Goal: Task Accomplishment & Management: Manage account settings

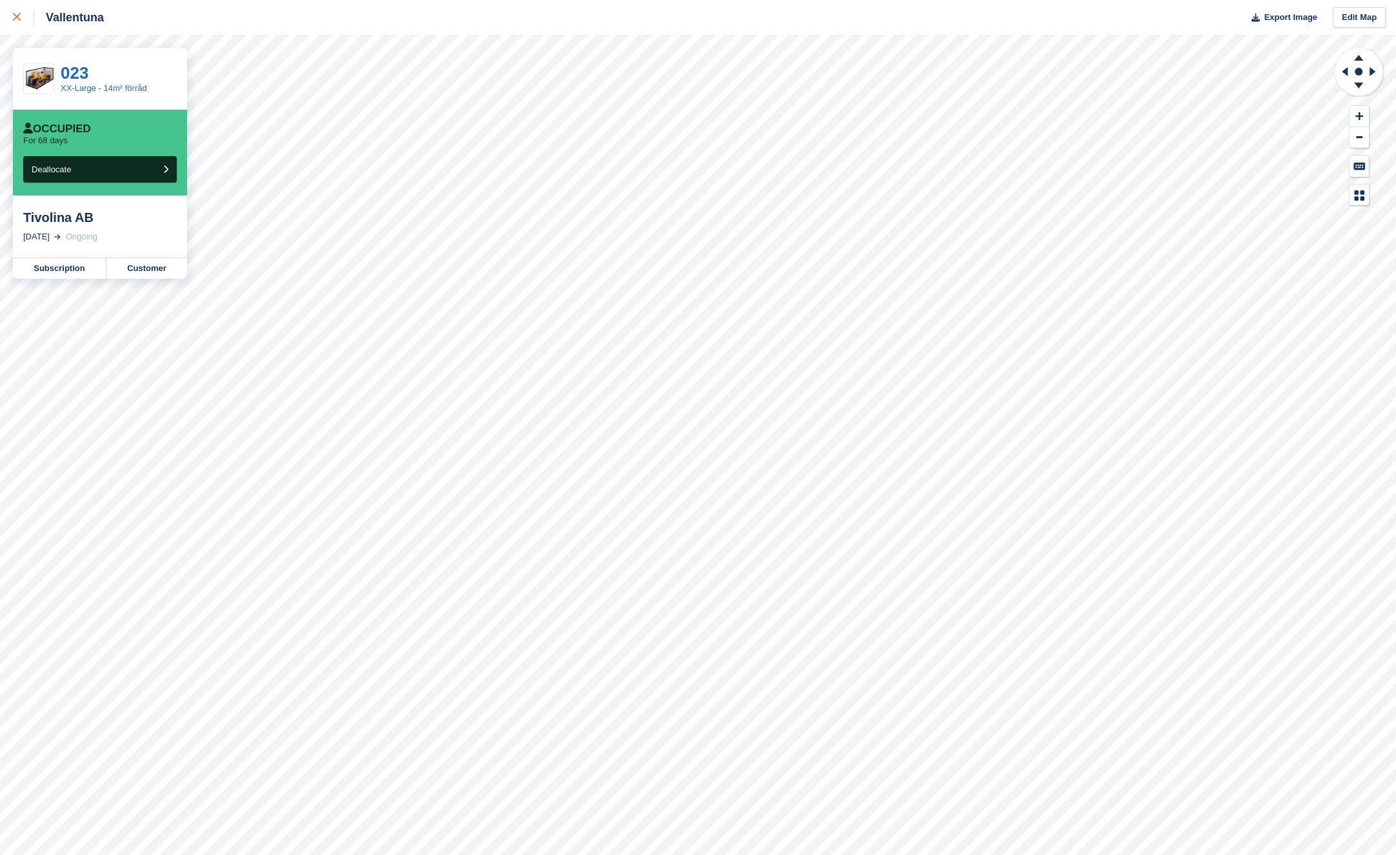
click at [16, 26] on link at bounding box center [17, 17] width 34 height 35
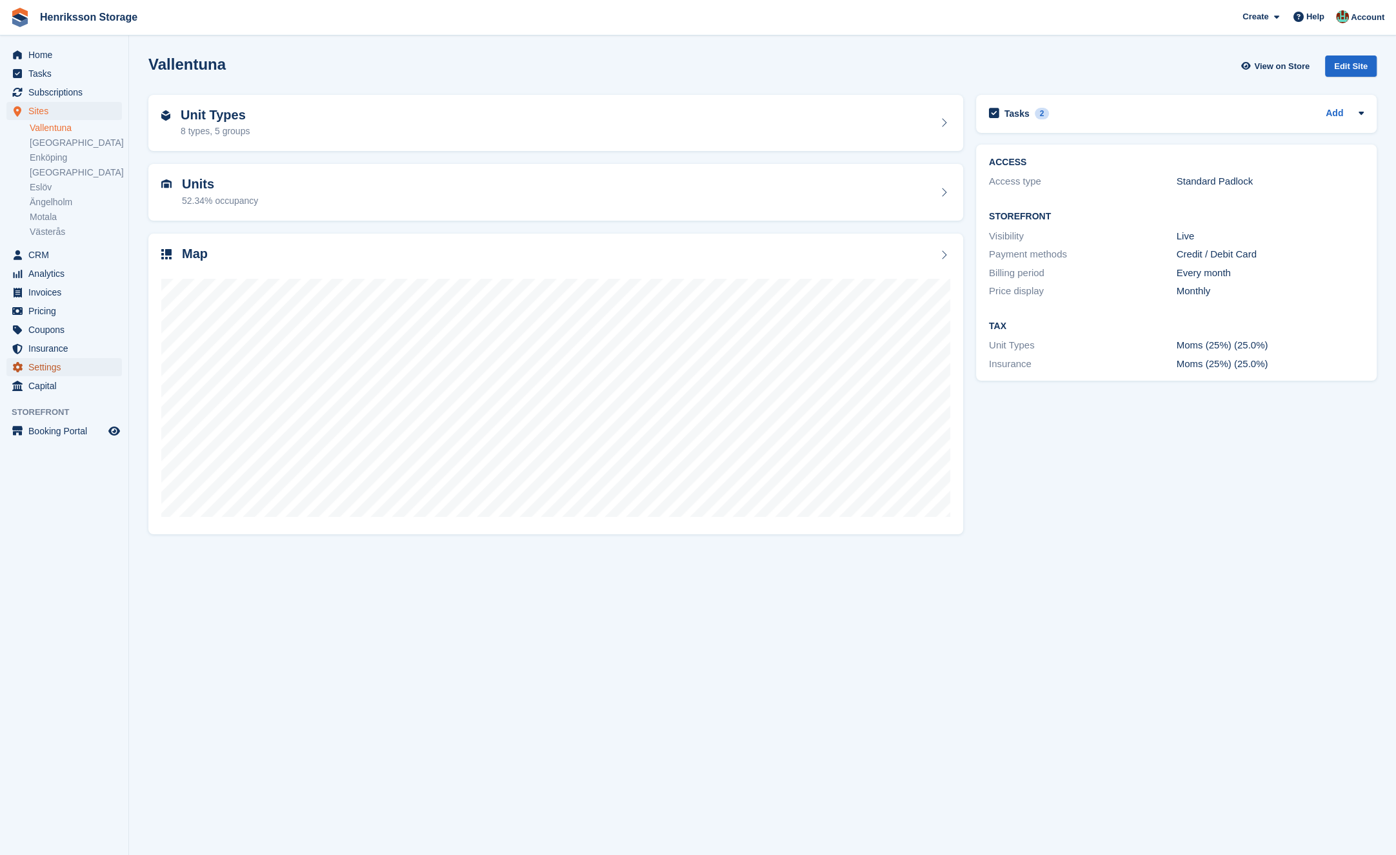
click at [70, 366] on span "Settings" at bounding box center [66, 367] width 77 height 18
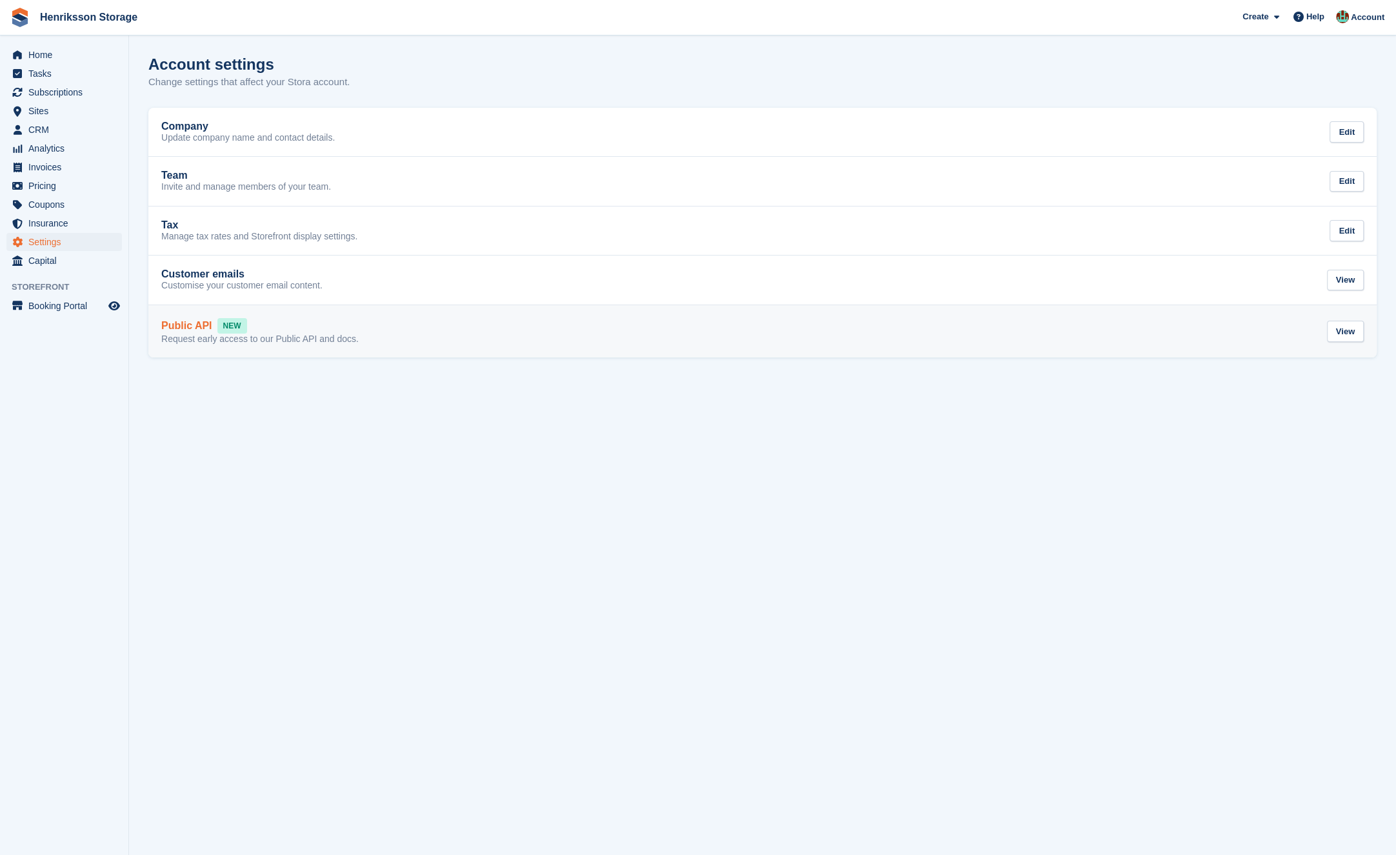
click at [800, 347] on link "Public API NEW Request early access to our Public API and docs. View" at bounding box center [762, 331] width 1228 height 53
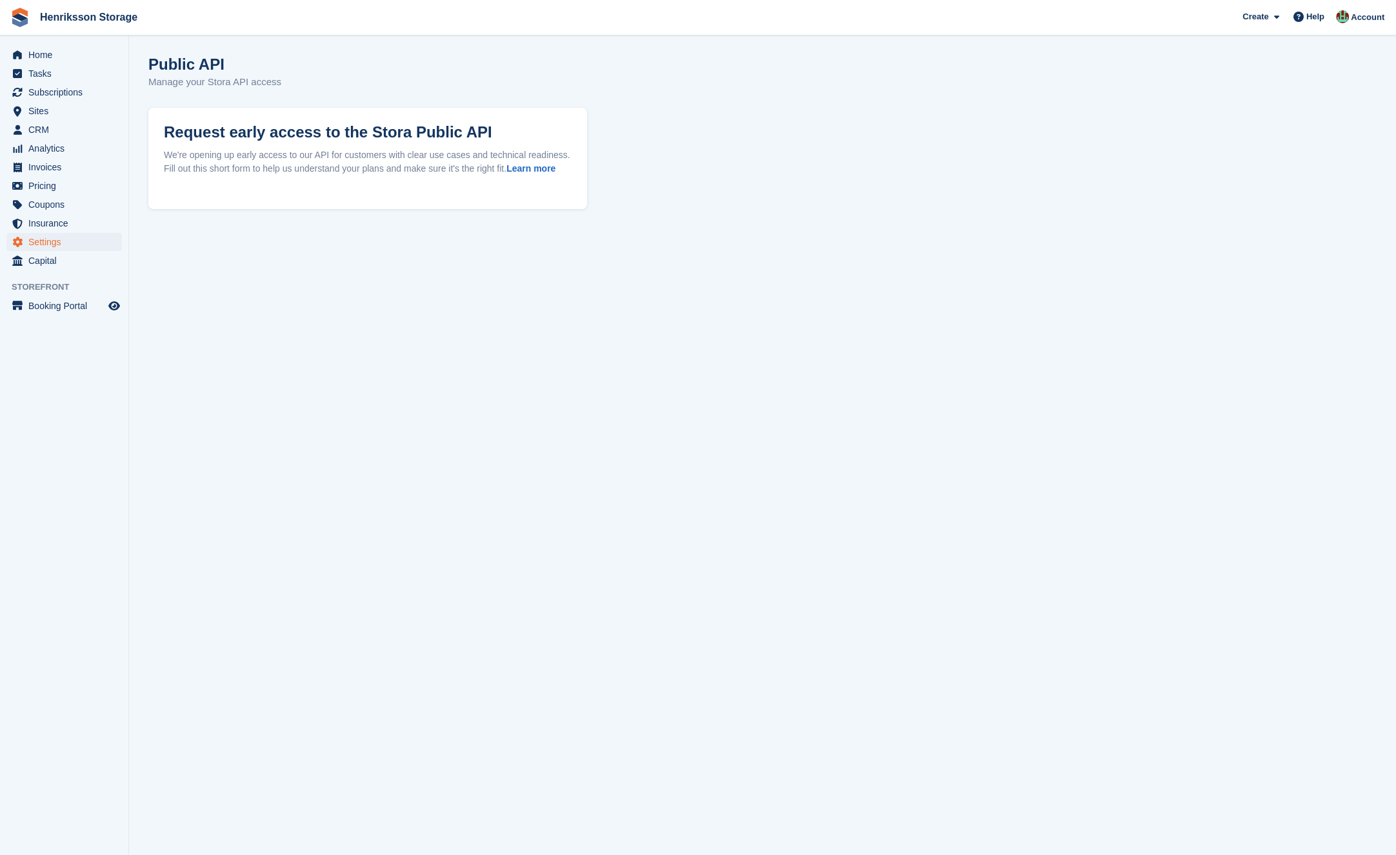
click at [710, 330] on section "Public API Manage your Stora API access Request early access to the Stora Publi…" at bounding box center [762, 427] width 1267 height 855
click at [237, 220] on button "Request Access" at bounding box center [228, 205] width 128 height 29
drag, startPoint x: 159, startPoint y: 419, endPoint x: 163, endPoint y: 410, distance: 9.6
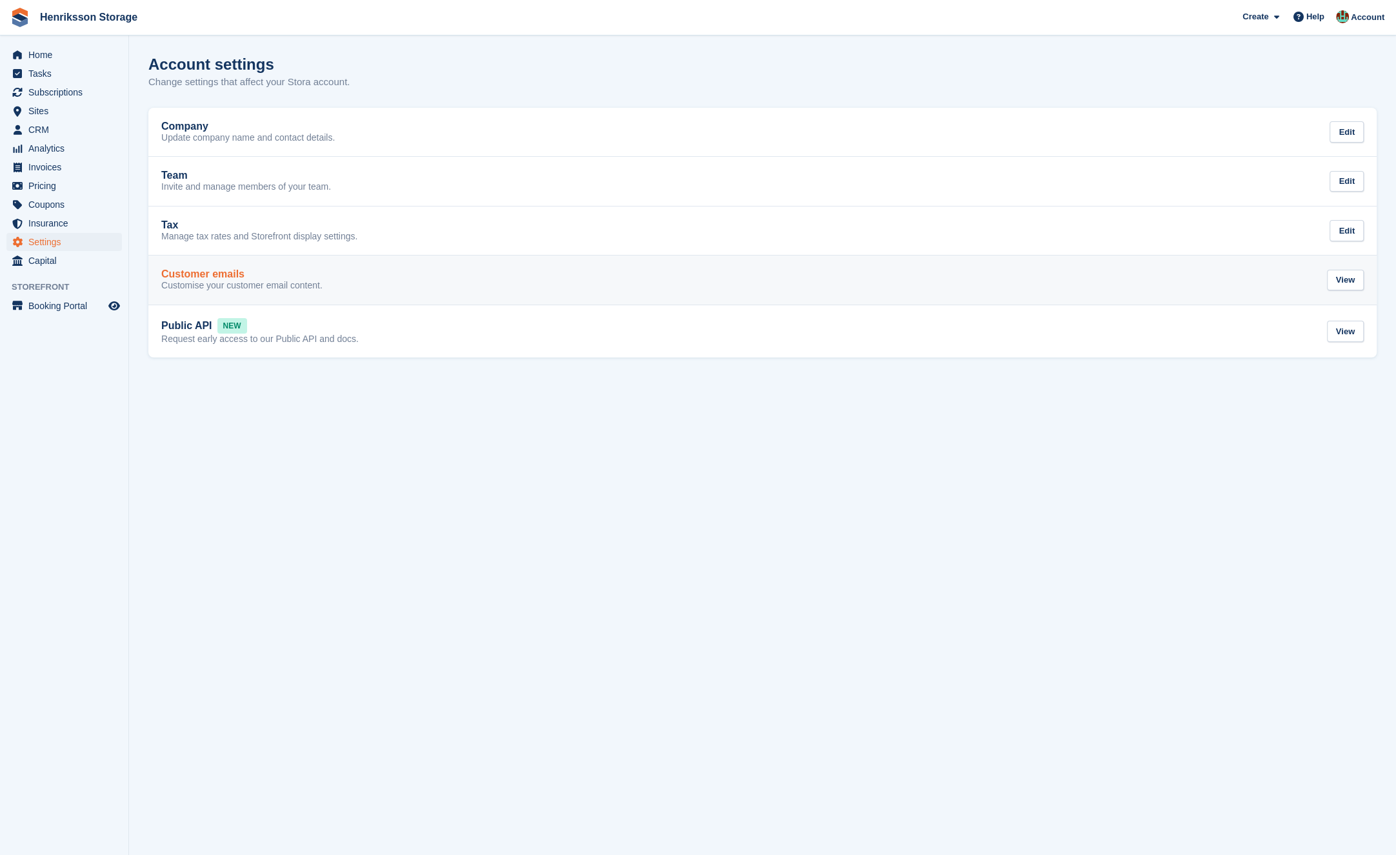
click at [286, 290] on p "Customise your customer email content." at bounding box center [241, 286] width 161 height 12
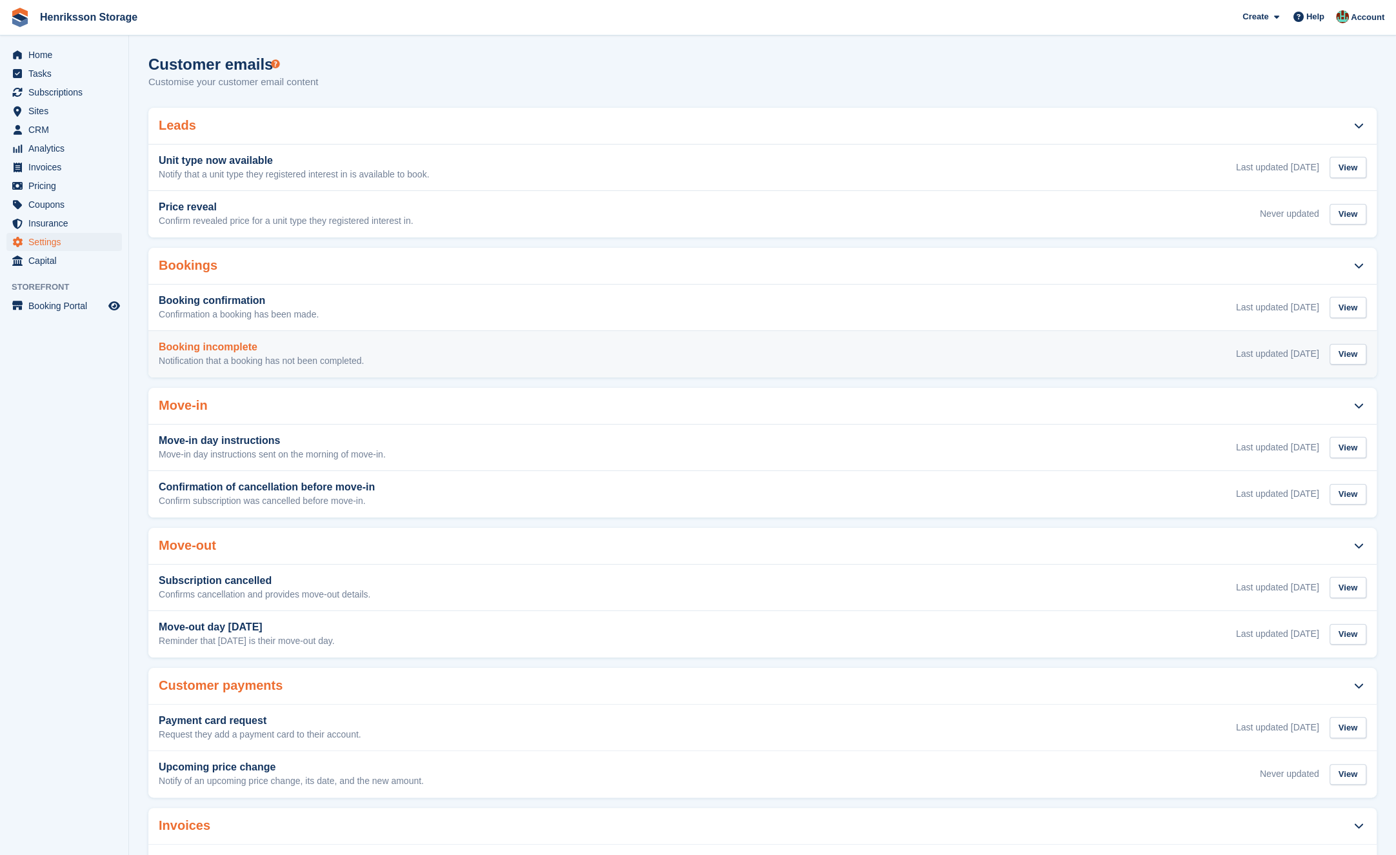
click at [442, 358] on div "Booking incomplete Notification that a booking has not been completed. Last upd…" at bounding box center [762, 354] width 1207 height 26
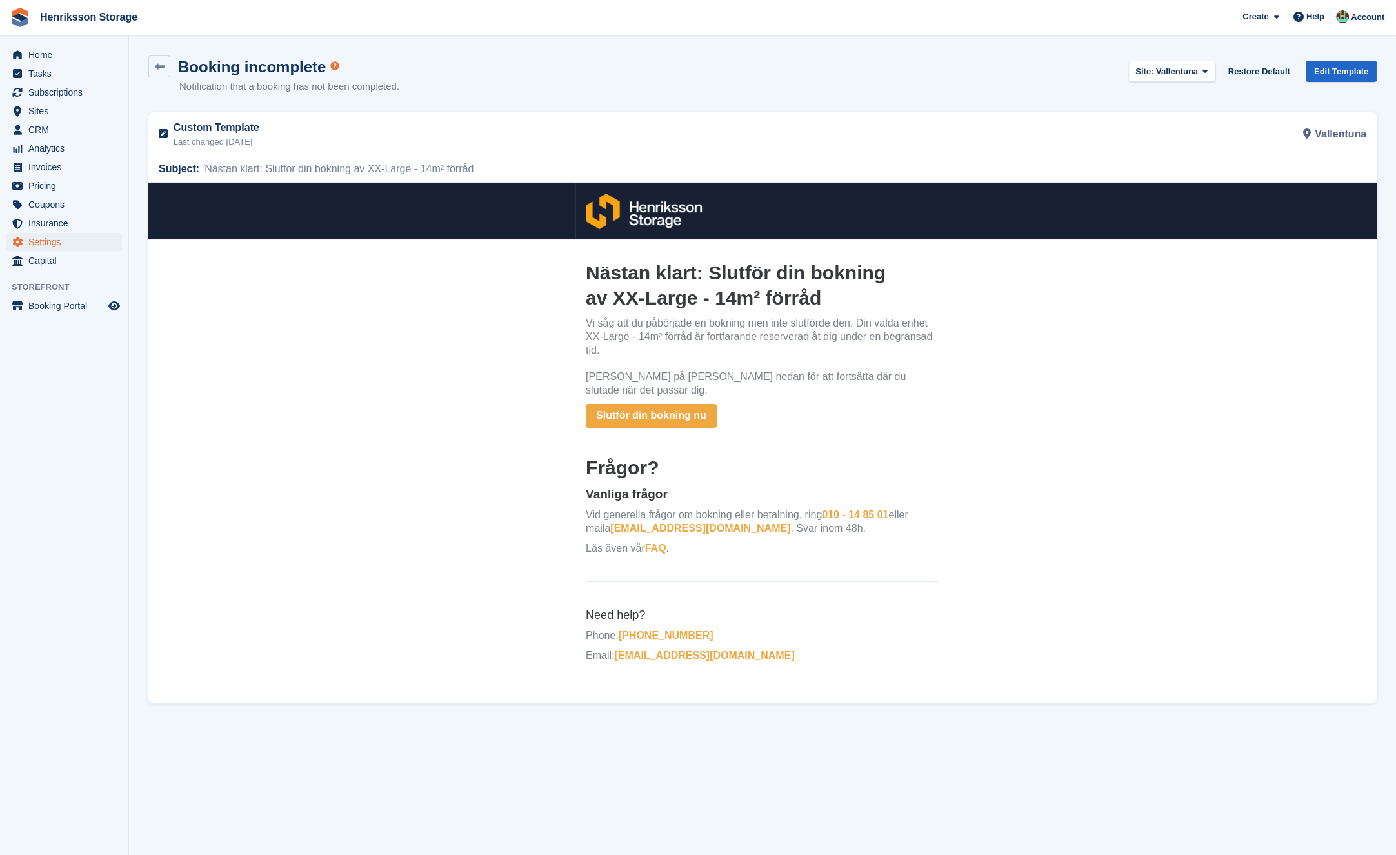
click at [669, 404] on link "Slutför din bokning nu" at bounding box center [651, 416] width 131 height 24
click at [1339, 70] on link "Edit Template" at bounding box center [1340, 71] width 71 height 21
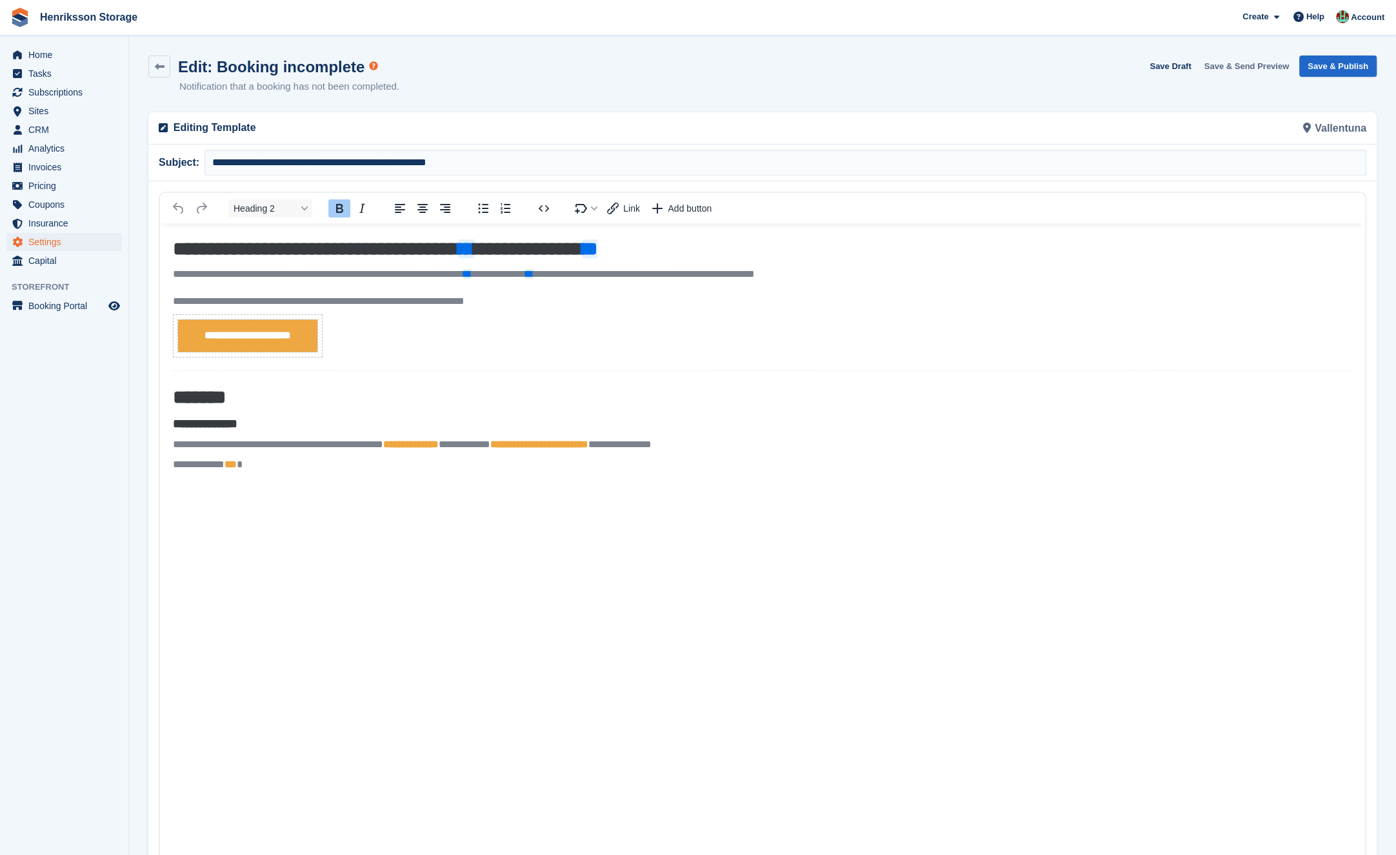
click at [1225, 64] on button "Save & Send Preview" at bounding box center [1246, 65] width 95 height 21
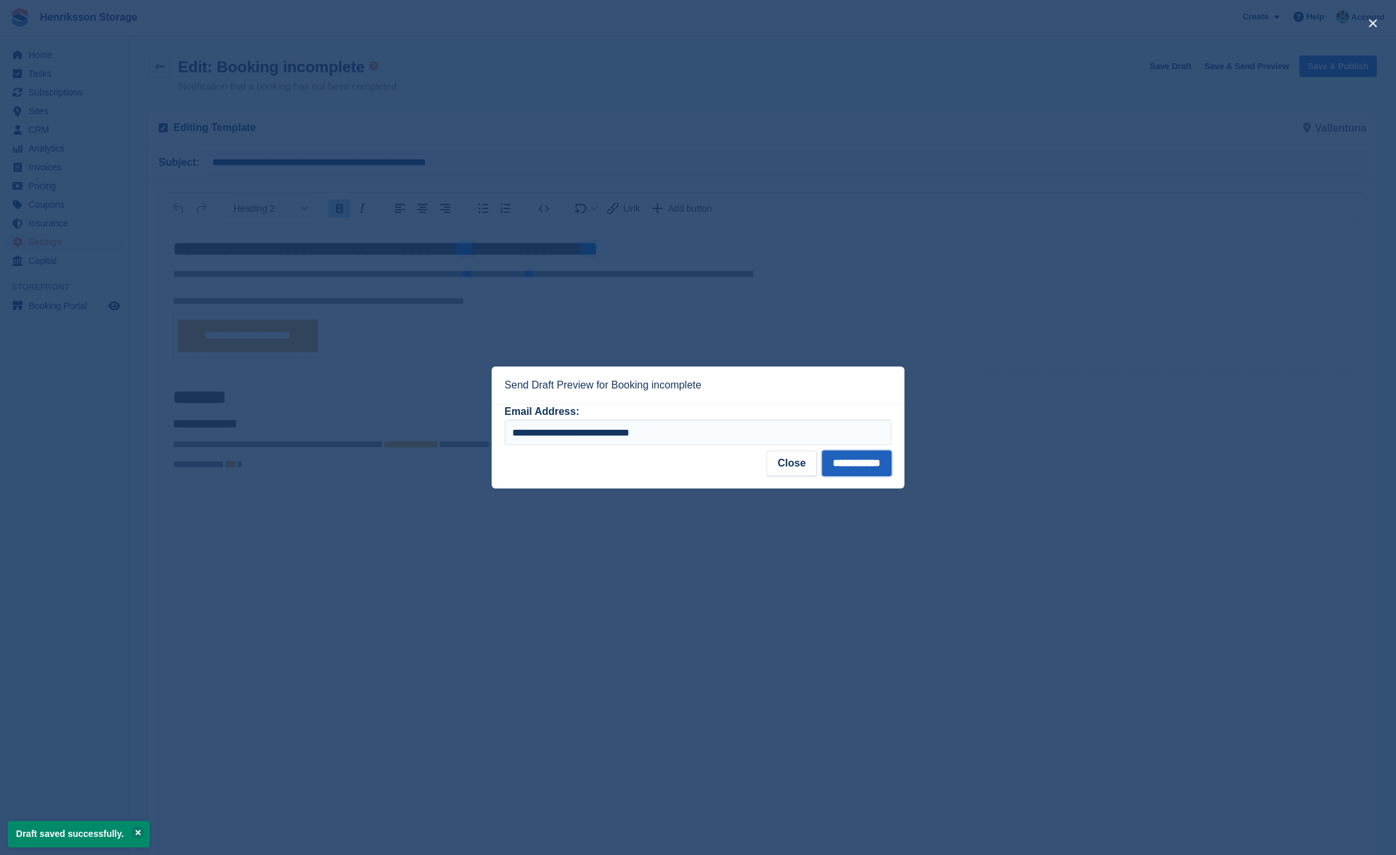
click at [860, 464] on input "**********" at bounding box center [857, 463] width 70 height 26
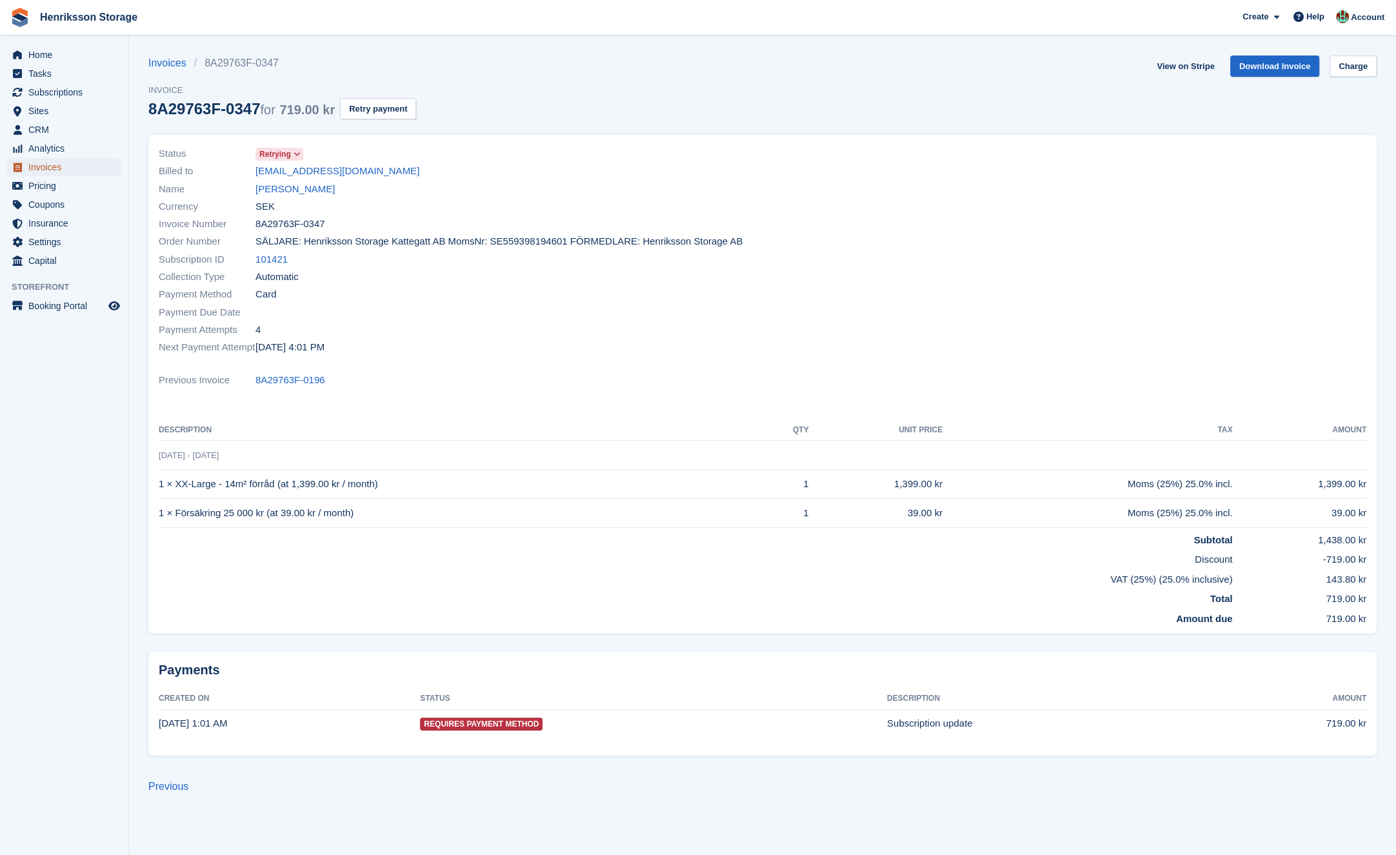
click at [85, 169] on span "Invoices" at bounding box center [66, 167] width 77 height 18
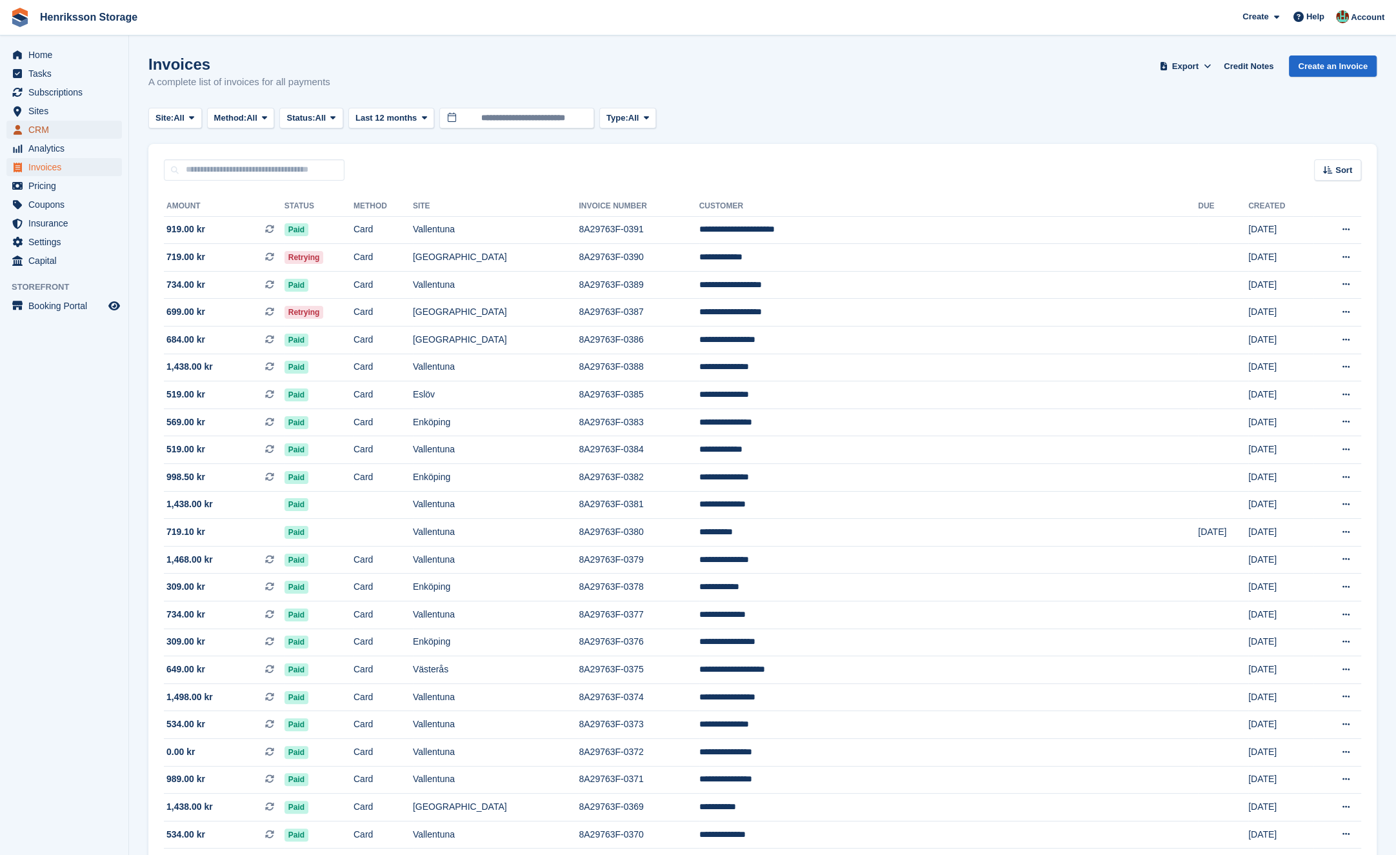
click at [33, 128] on span "CRM" at bounding box center [66, 130] width 77 height 18
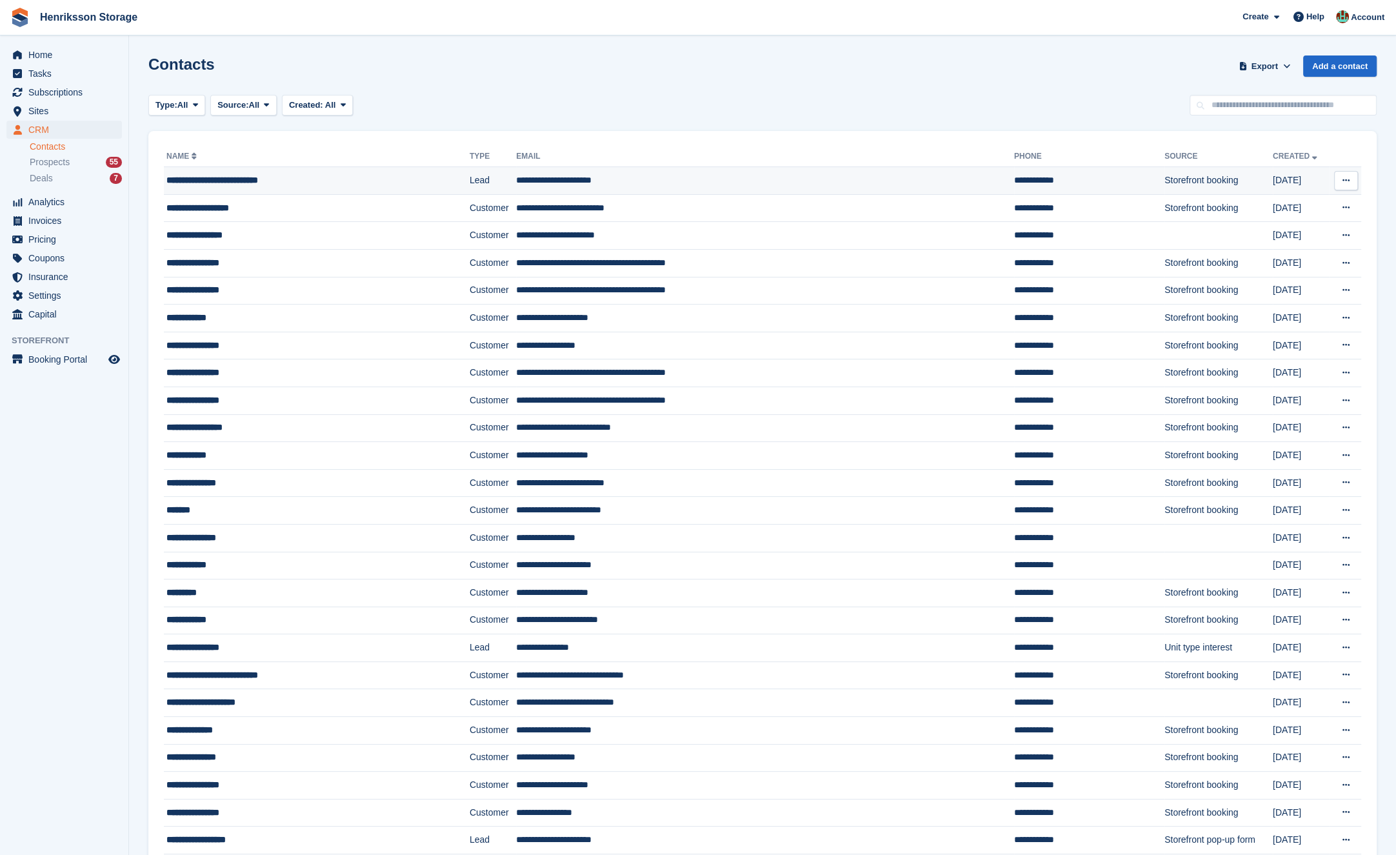
click at [648, 185] on td "**********" at bounding box center [765, 181] width 498 height 28
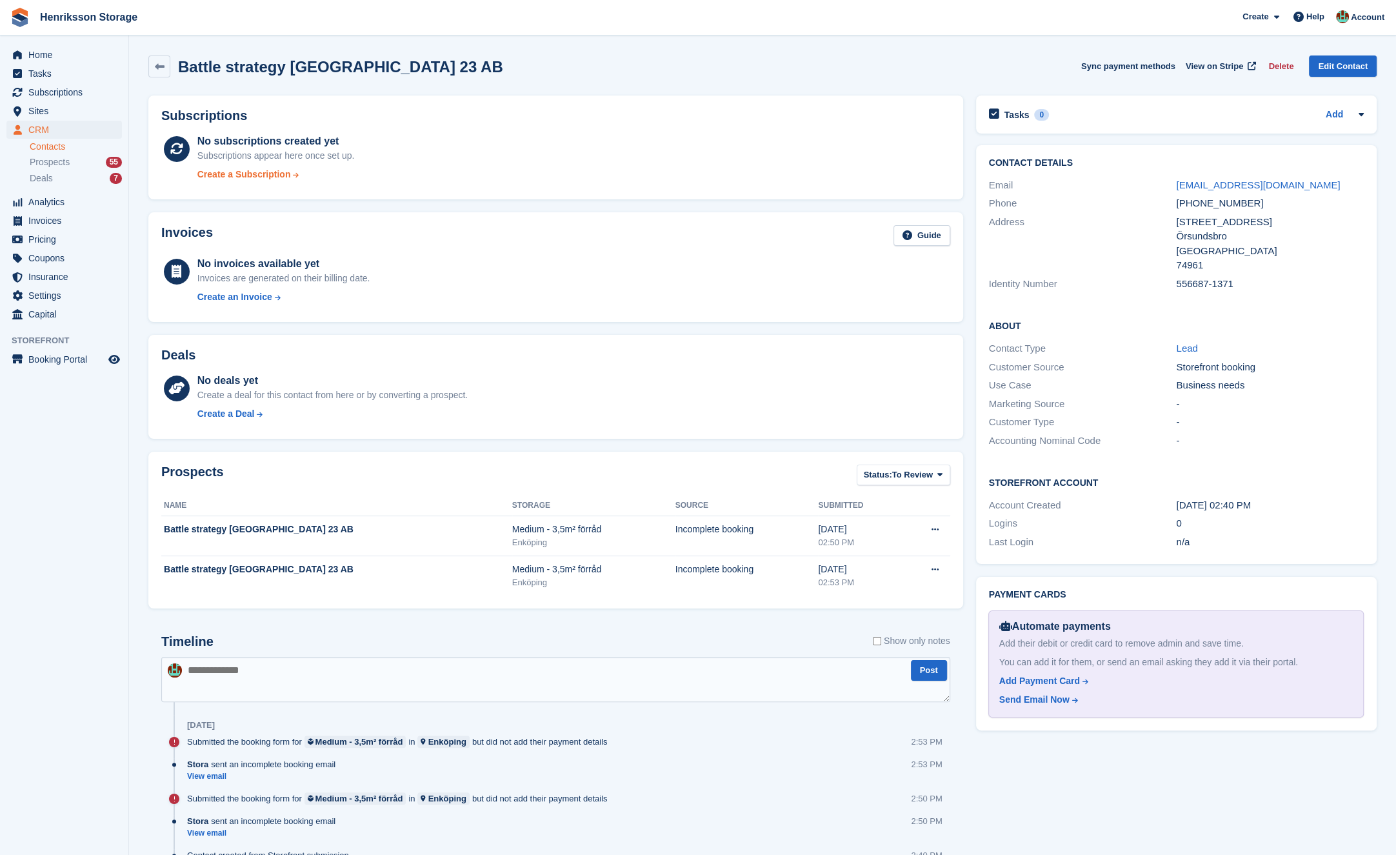
click at [288, 177] on div "Create a Subscription" at bounding box center [244, 175] width 94 height 14
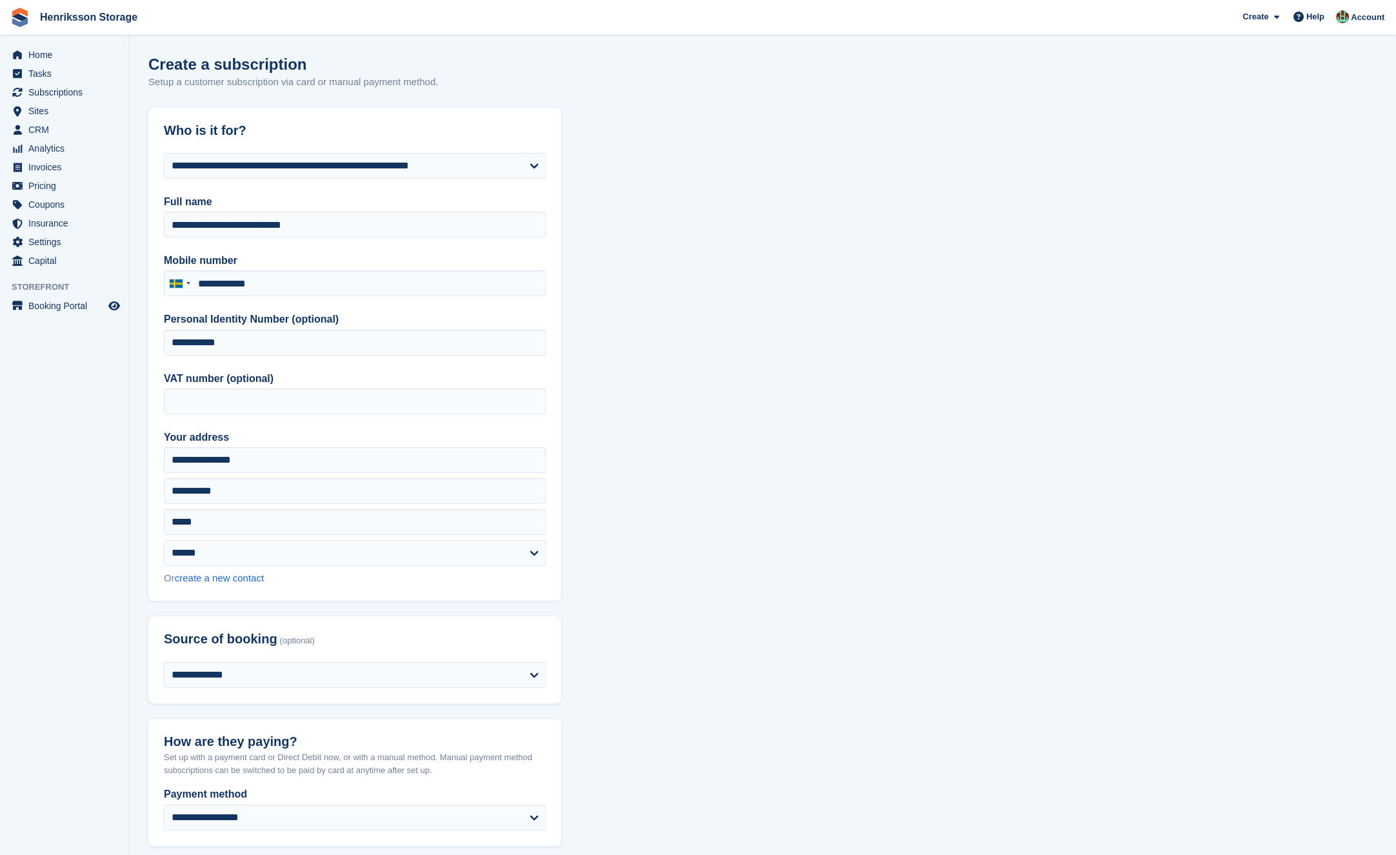
type input "**********"
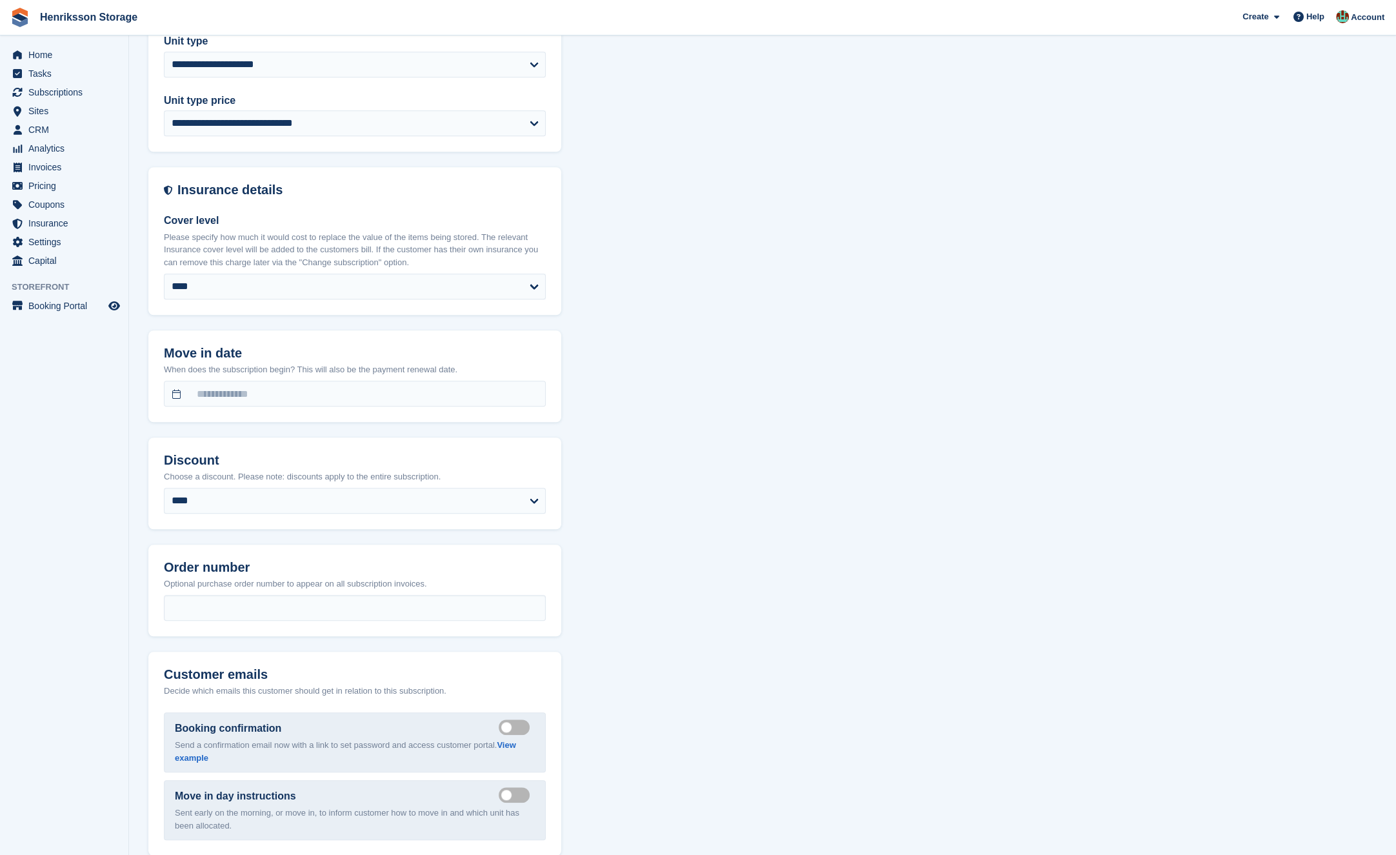
scroll to position [1068, 0]
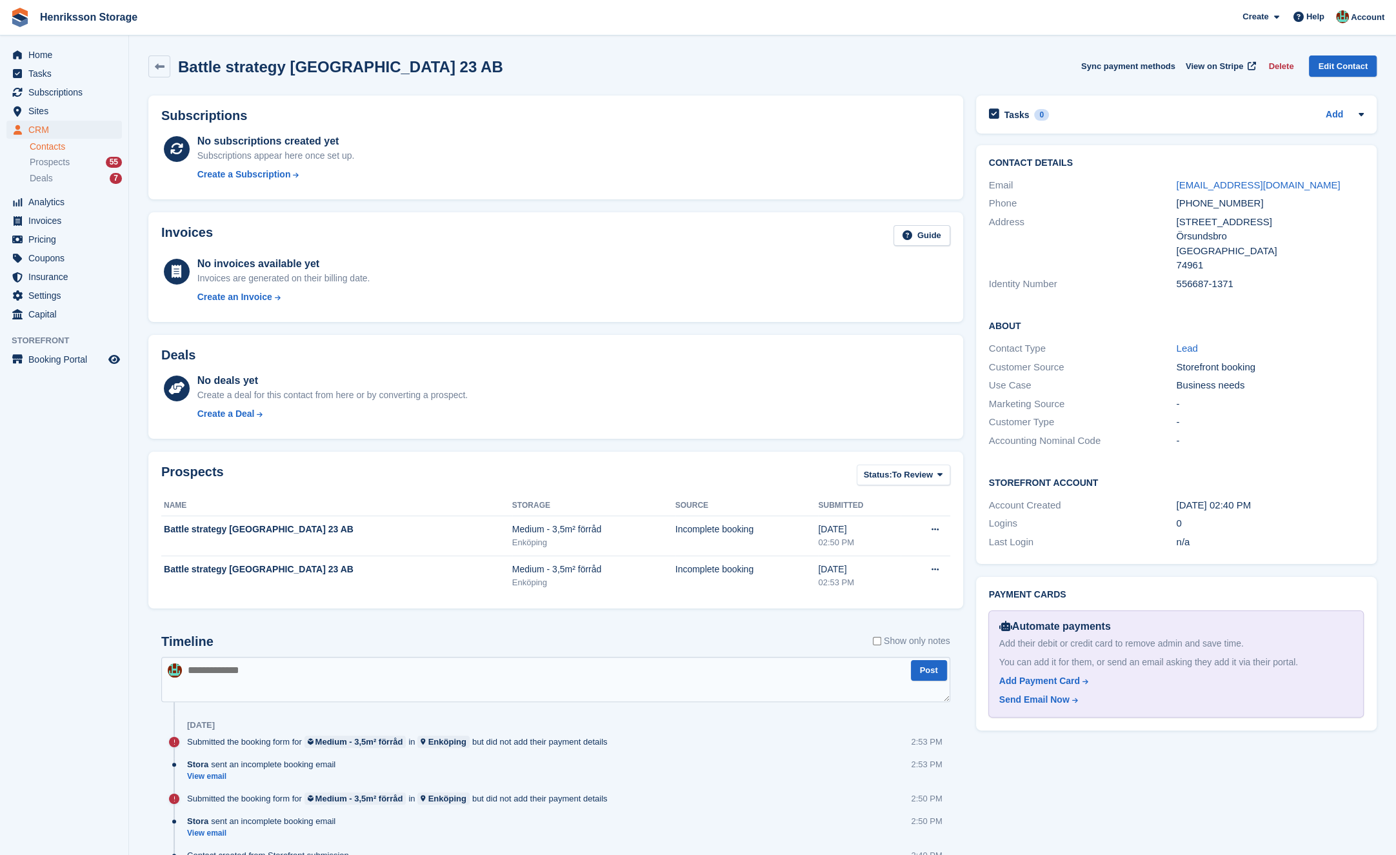
click at [1214, 202] on div "[PHONE_NUMBER]" at bounding box center [1270, 203] width 188 height 15
click at [1214, 201] on div "[PHONE_NUMBER]" at bounding box center [1270, 203] width 188 height 15
copy div "[PHONE_NUMBER]"
click at [49, 223] on span "Invoices" at bounding box center [66, 221] width 77 height 18
